Goal: Check status: Check status

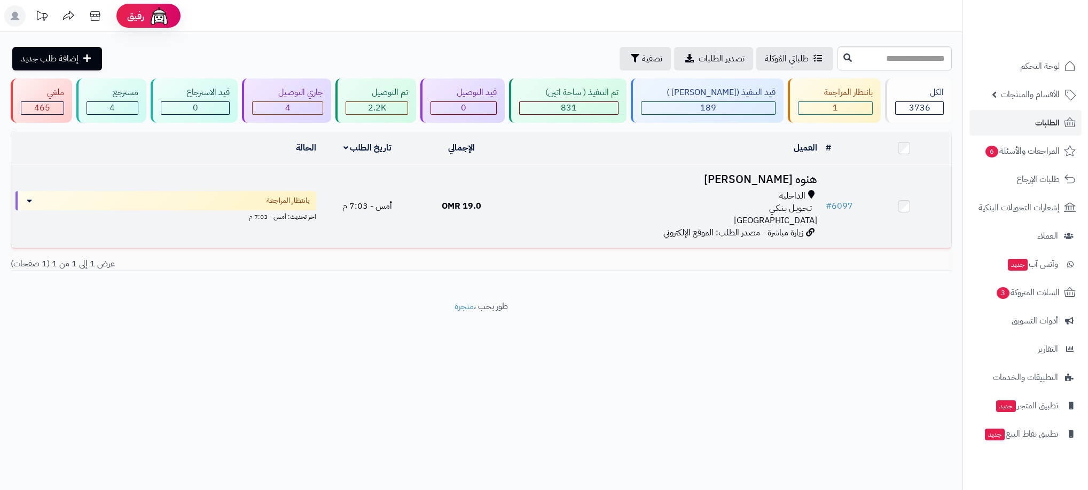
click at [707, 196] on div "الداخلية" at bounding box center [665, 196] width 304 height 12
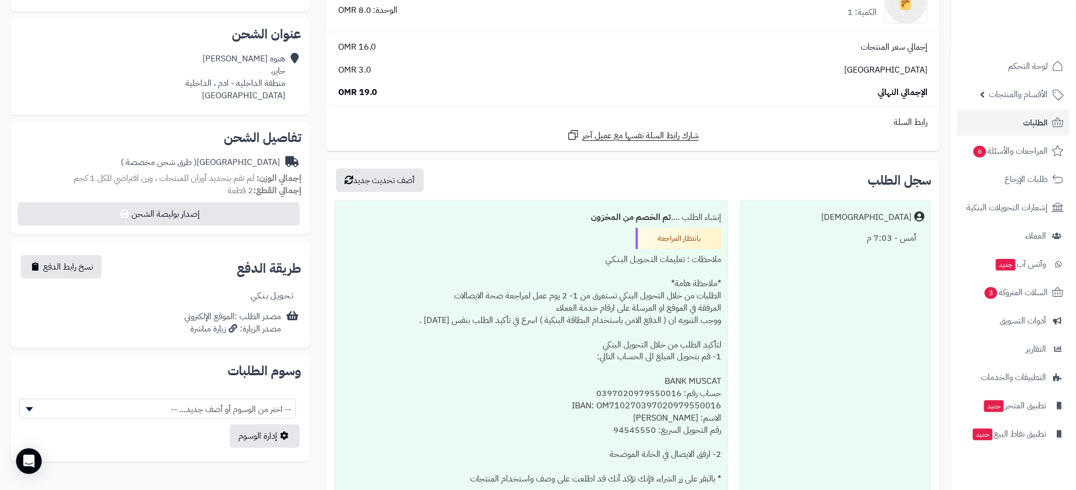
scroll to position [321, 0]
